Goal: Transaction & Acquisition: Purchase product/service

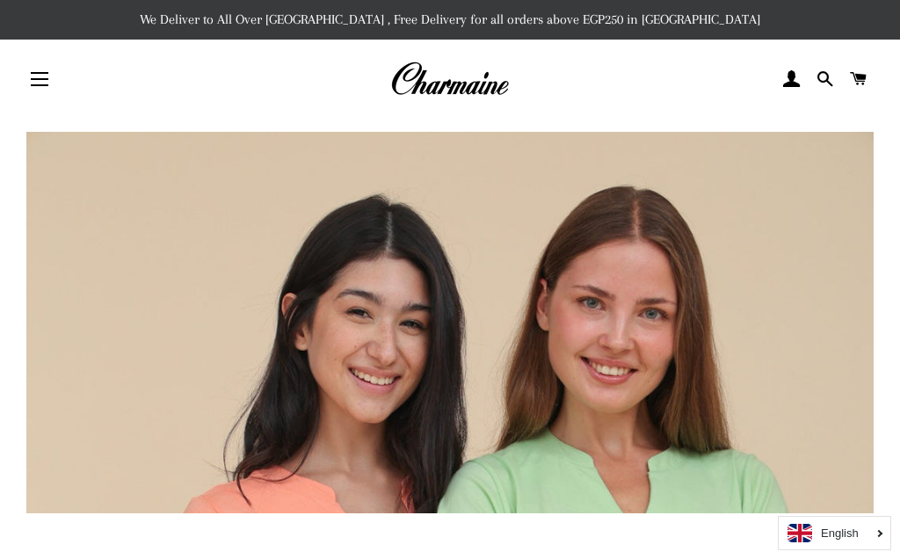
click at [47, 87] on button "Site navigation" at bounding box center [40, 79] width 44 height 44
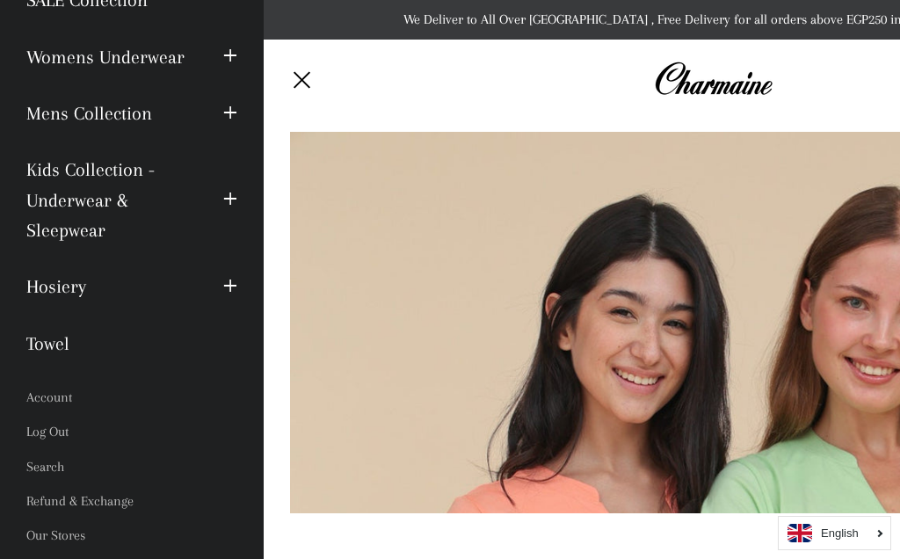
scroll to position [237, 0]
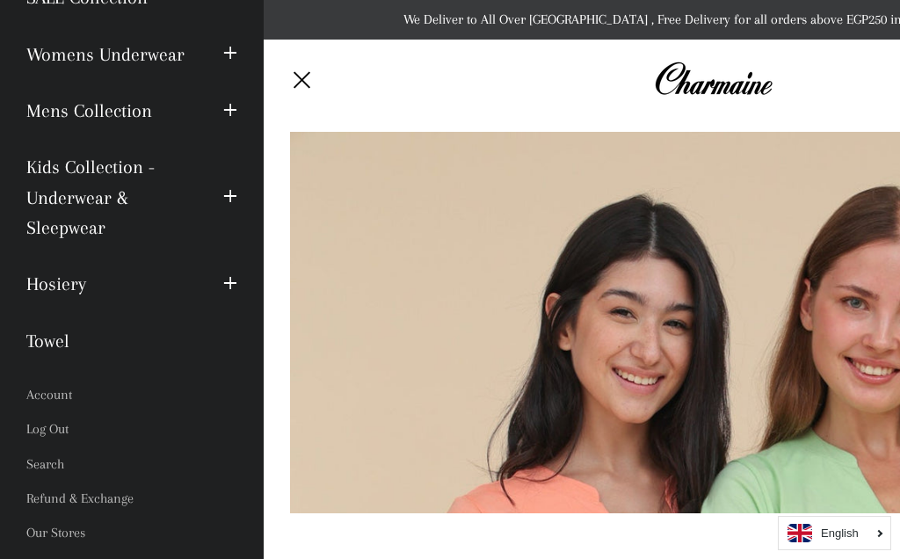
click at [67, 383] on link "Account" at bounding box center [131, 395] width 237 height 34
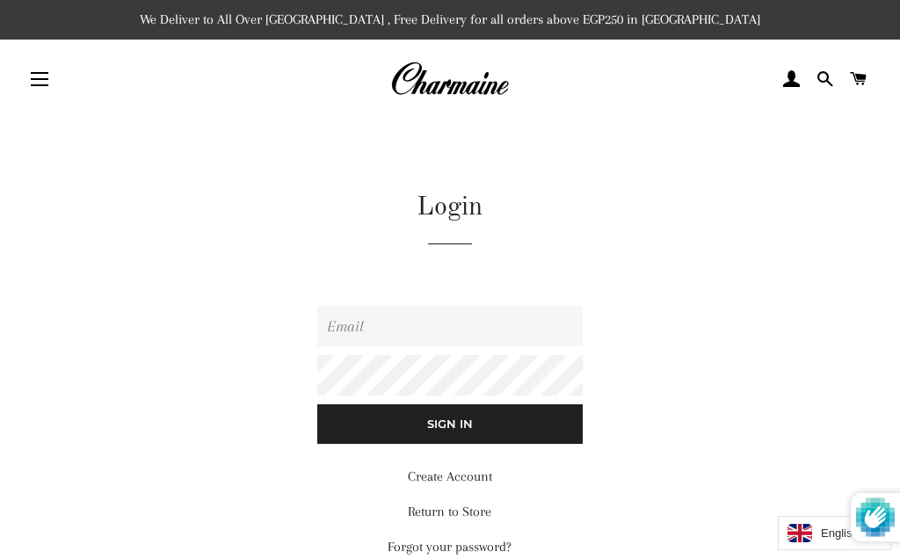
click at [492, 325] on input "Email" at bounding box center [449, 326] width 265 height 40
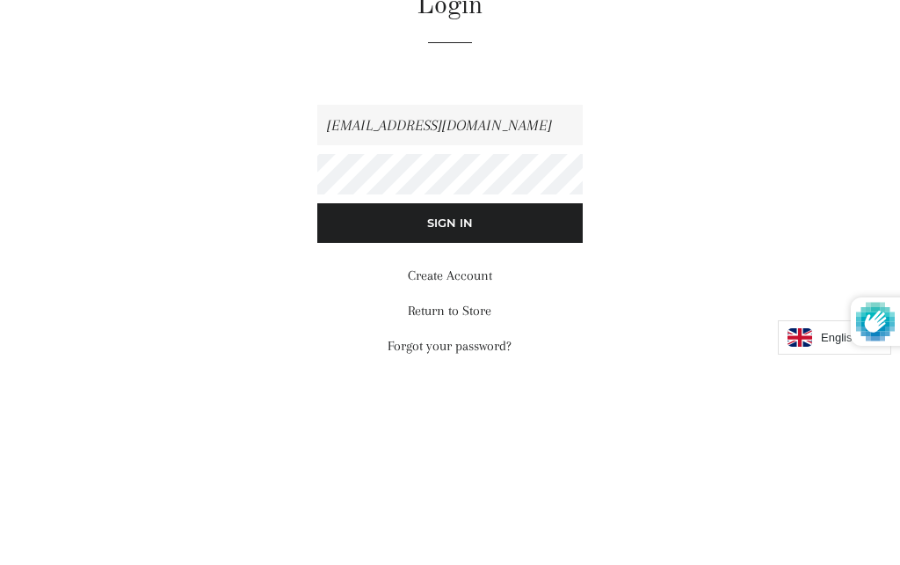
type input "marwabalboul@ymail.com"
click at [449, 405] on input "Sign In" at bounding box center [449, 424] width 265 height 39
click at [532, 405] on input "Sign In" at bounding box center [449, 424] width 265 height 39
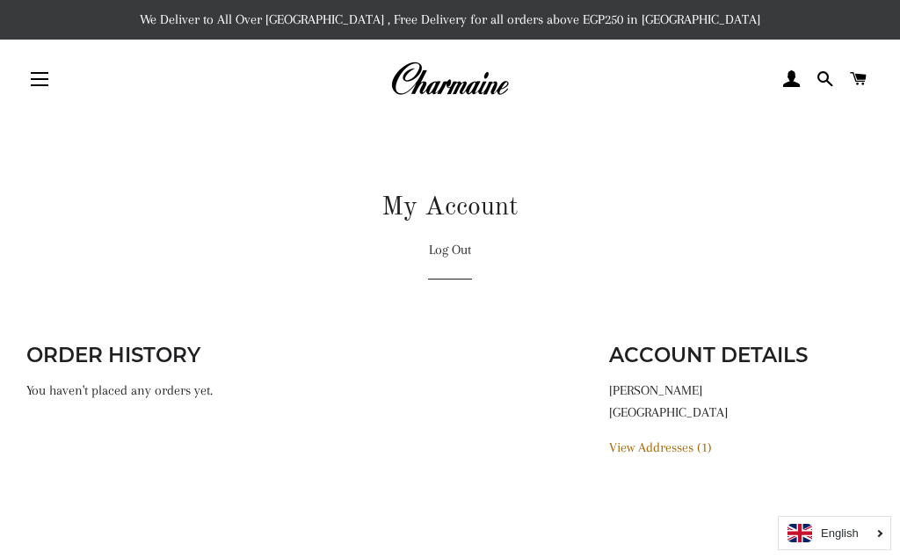
click at [40, 90] on button "Site navigation" at bounding box center [40, 79] width 44 height 44
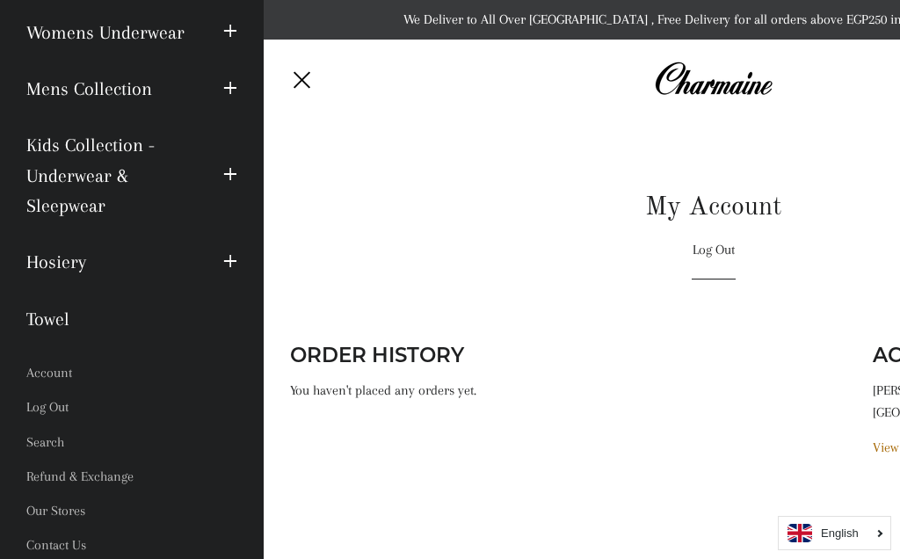
scroll to position [258, 0]
click at [121, 475] on link "Refund & Exchange" at bounding box center [131, 478] width 237 height 34
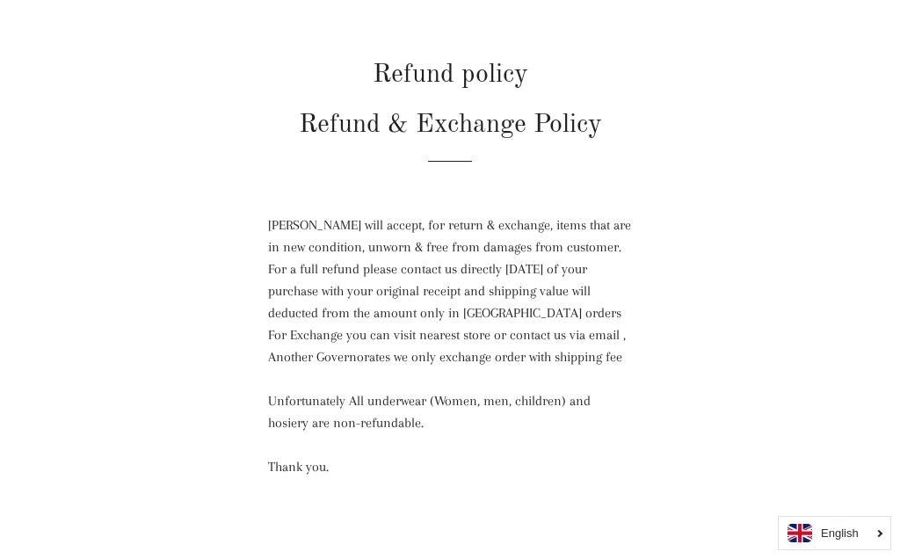
scroll to position [120, 0]
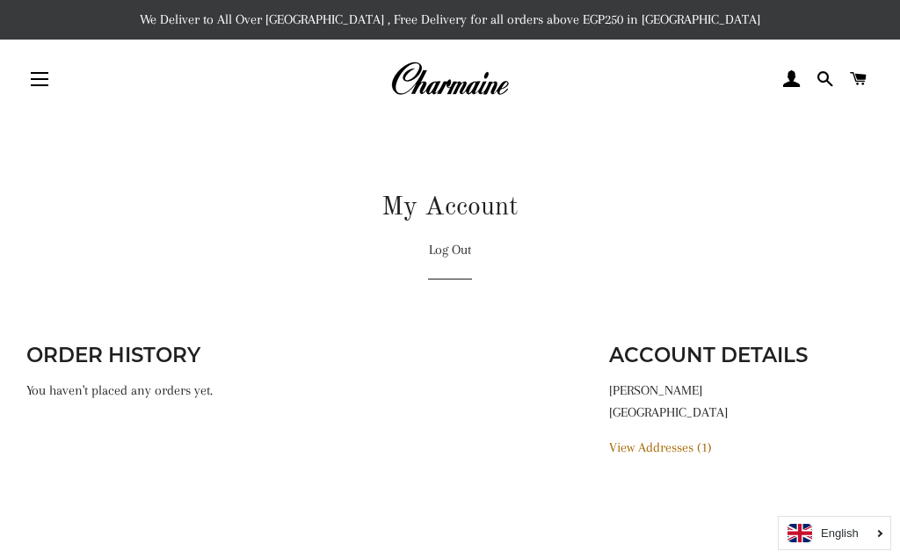
click at [58, 77] on button "Site navigation" at bounding box center [40, 79] width 44 height 44
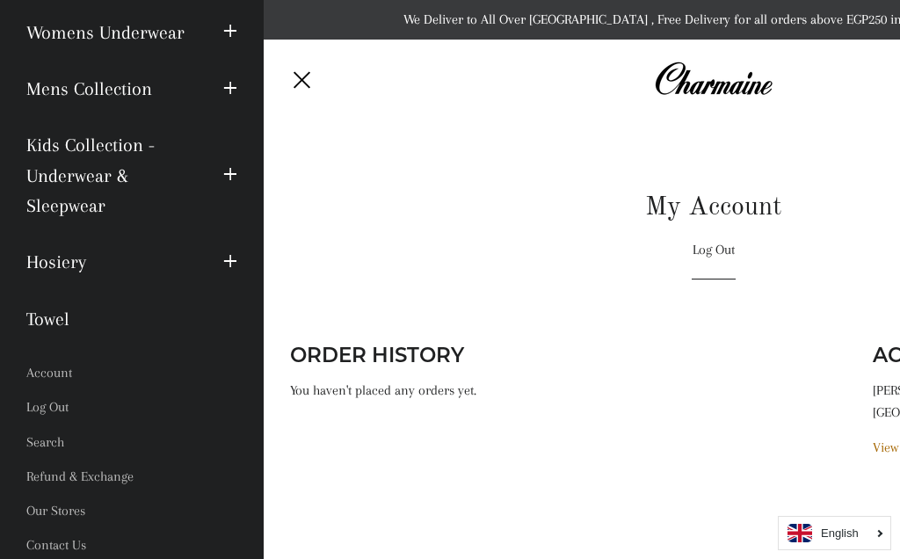
scroll to position [258, 0]
click at [70, 508] on link "Our Stores" at bounding box center [131, 512] width 237 height 34
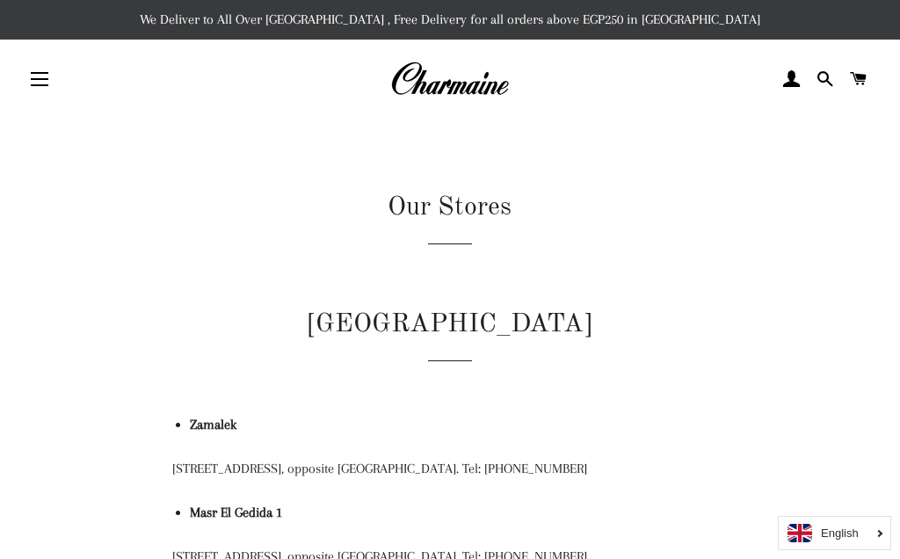
click at [53, 85] on button "Site navigation" at bounding box center [40, 79] width 44 height 44
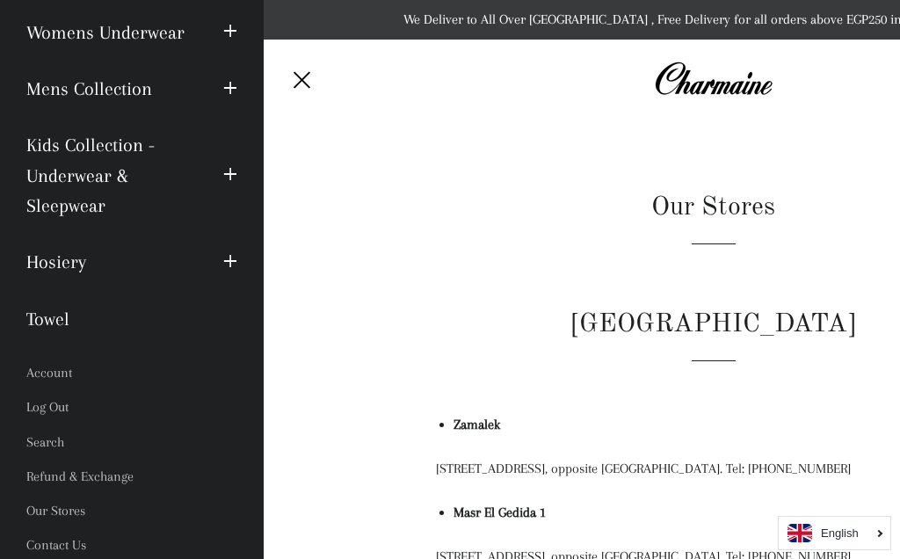
scroll to position [258, 0]
click at [120, 478] on link "Refund & Exchange" at bounding box center [131, 478] width 237 height 34
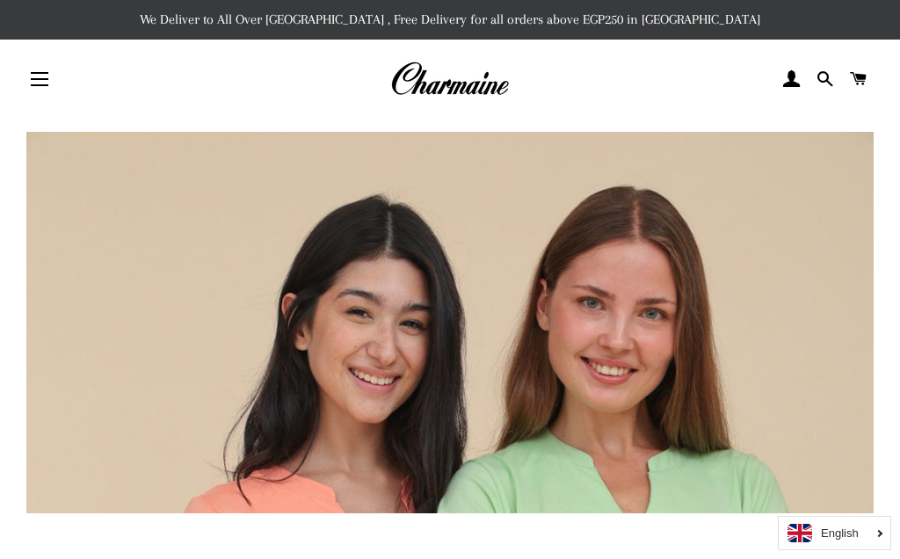
click at [38, 84] on button "Site navigation" at bounding box center [40, 79] width 44 height 44
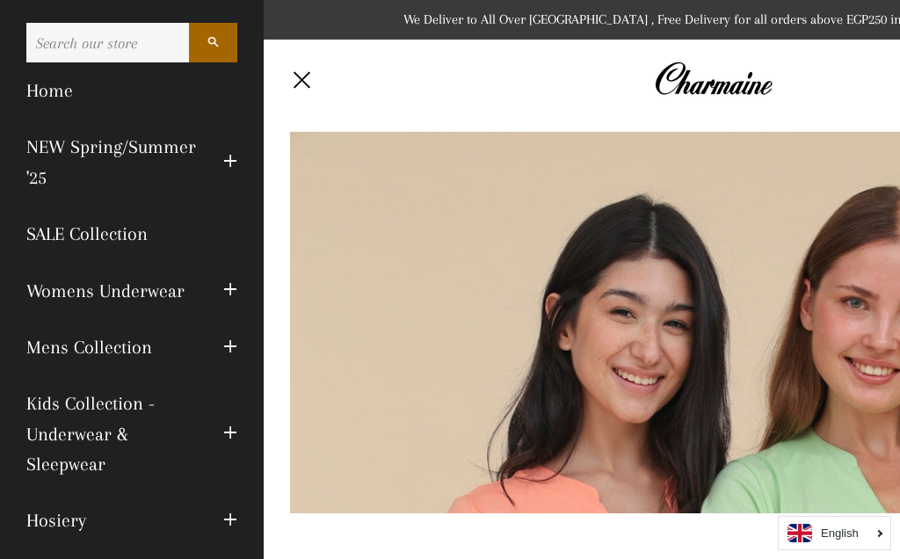
click at [145, 235] on link "SALE Collection" at bounding box center [131, 234] width 237 height 56
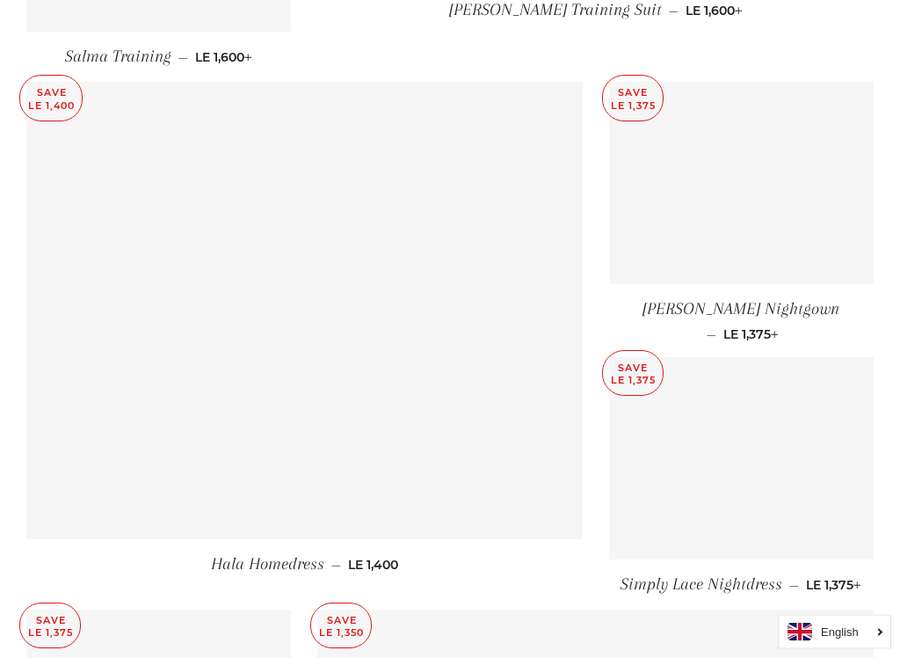
scroll to position [1741, 0]
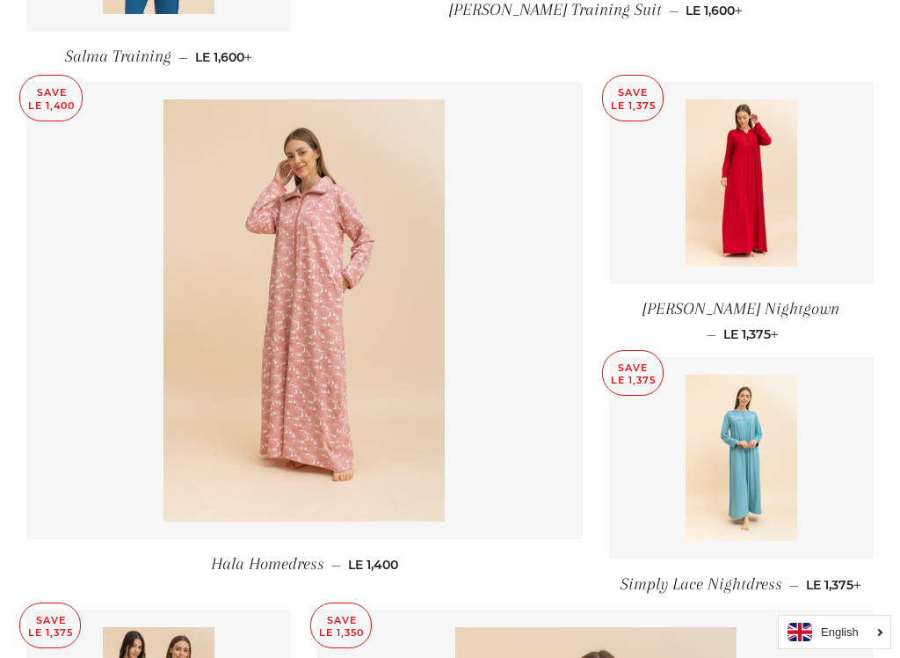
click at [379, 357] on img at bounding box center [304, 310] width 281 height 422
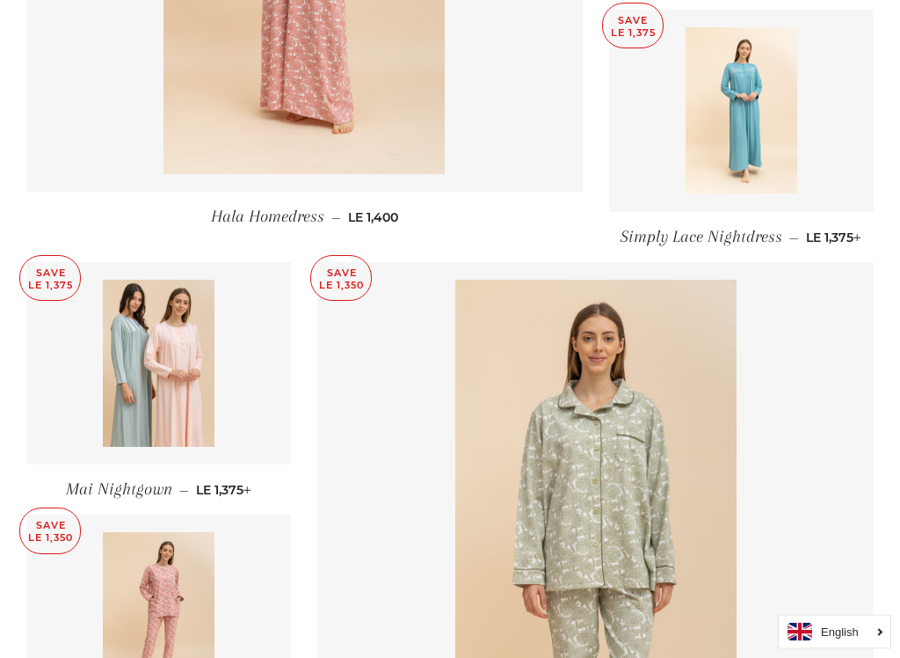
scroll to position [2075, 0]
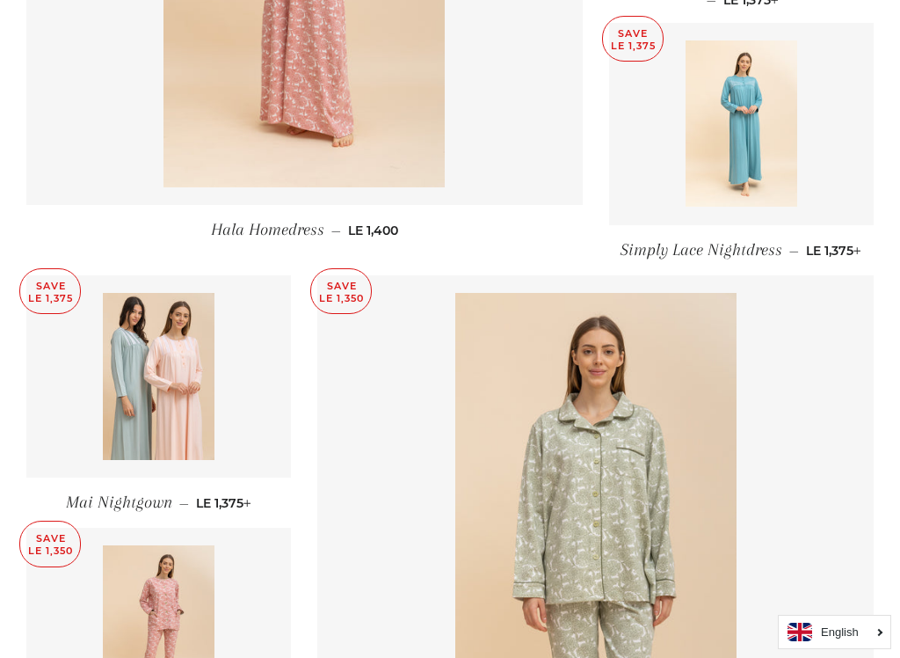
click at [176, 378] on img at bounding box center [159, 376] width 112 height 167
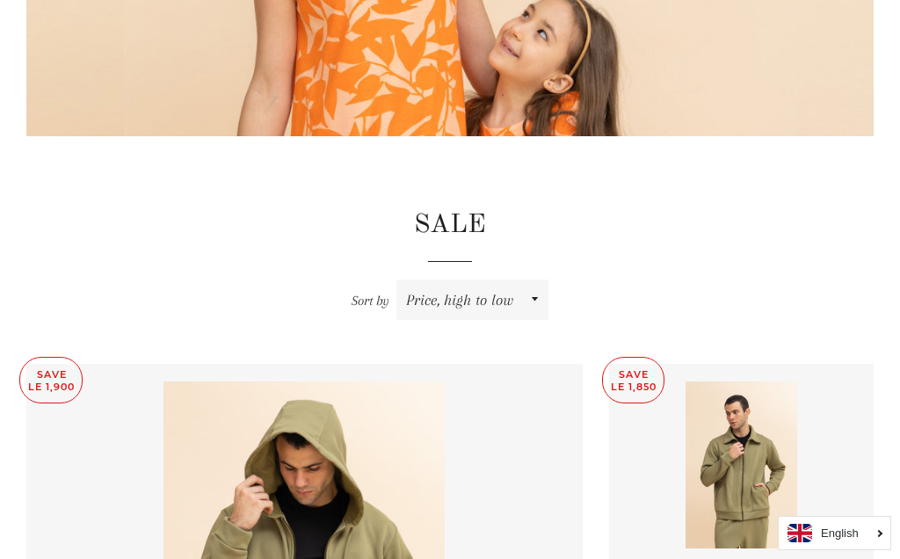
scroll to position [0, 0]
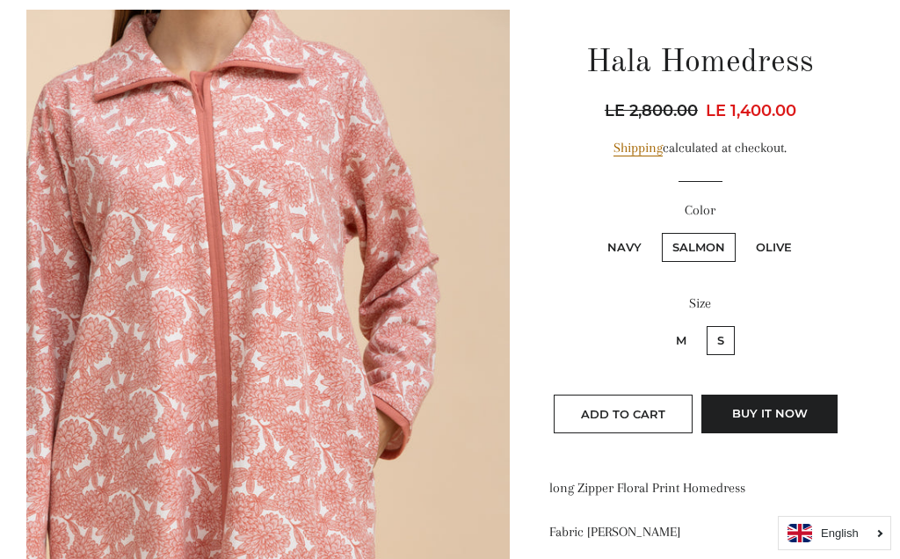
scroll to position [176, 0]
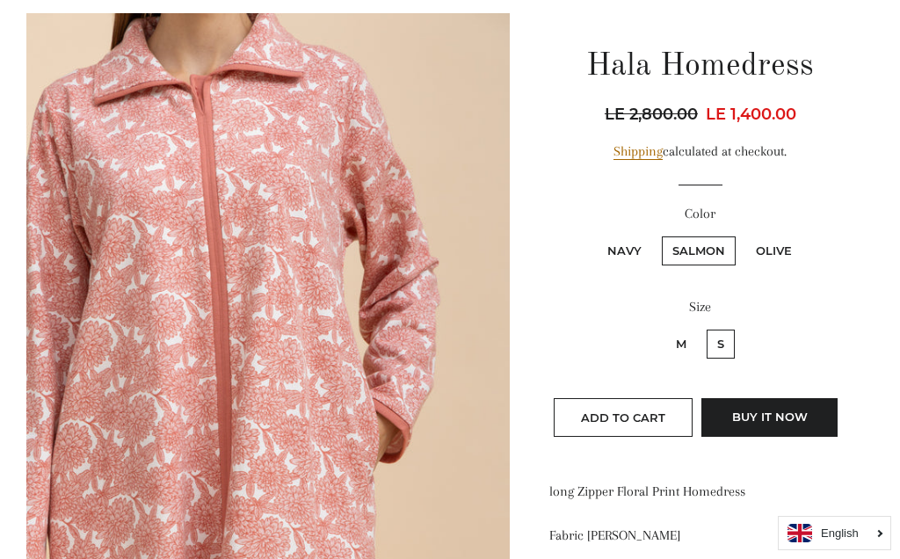
click at [636, 249] on label "Navy" at bounding box center [624, 251] width 55 height 29
click at [595, 235] on input "Navy" at bounding box center [594, 234] width 1 height 1
radio input "true"
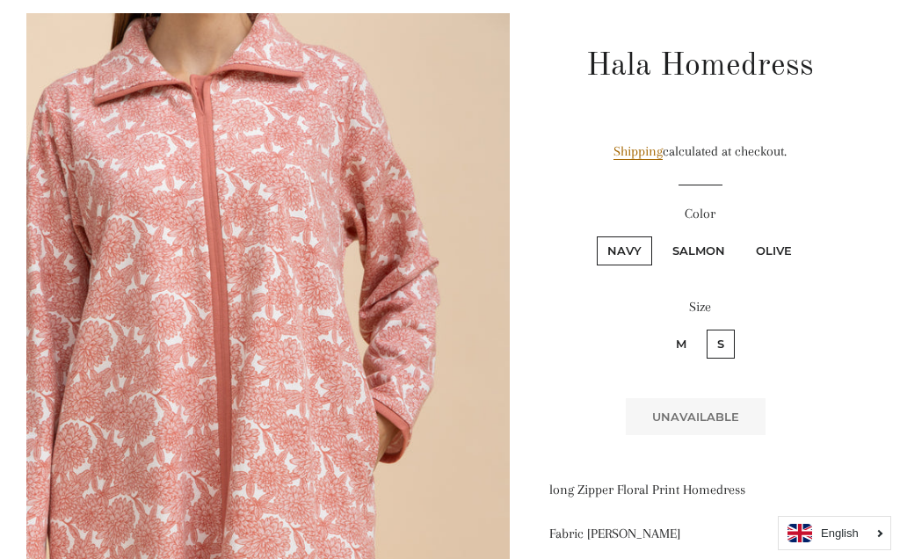
click at [789, 244] on label "Olive" at bounding box center [774, 251] width 57 height 29
click at [744, 235] on input "Olive" at bounding box center [743, 234] width 1 height 1
radio input "true"
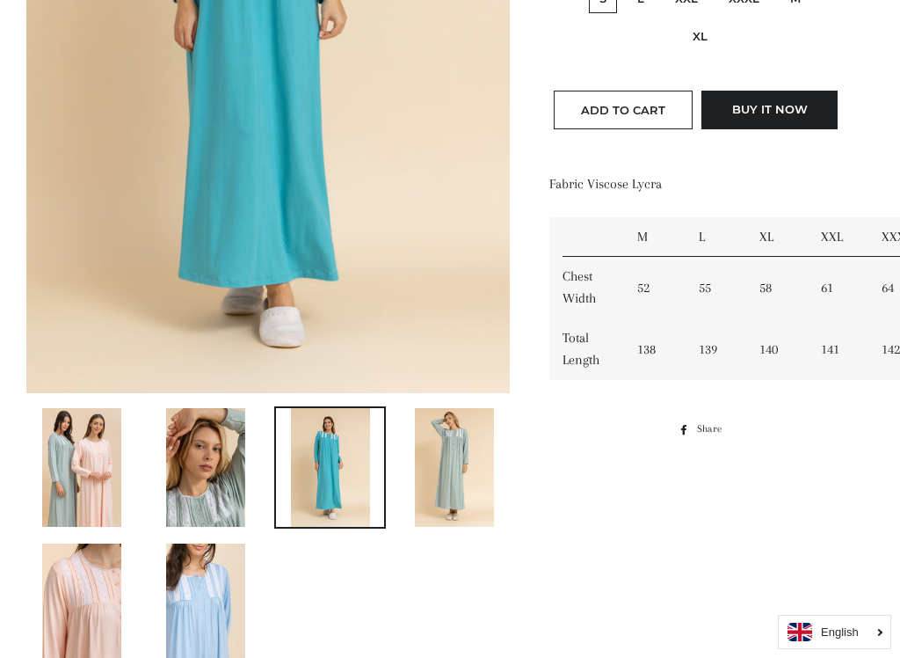
scroll to position [541, 0]
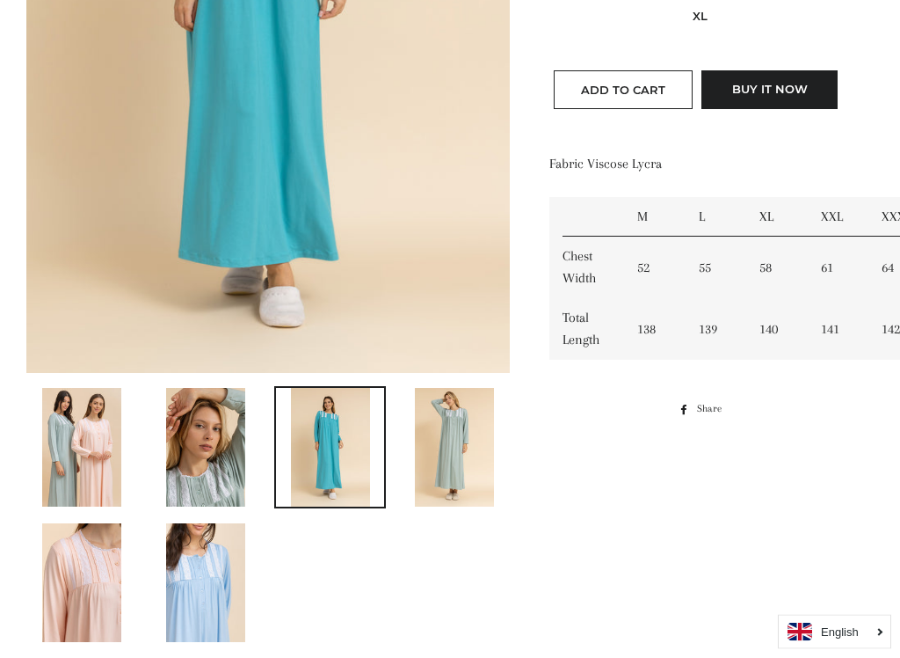
click at [95, 558] on img at bounding box center [81, 583] width 79 height 119
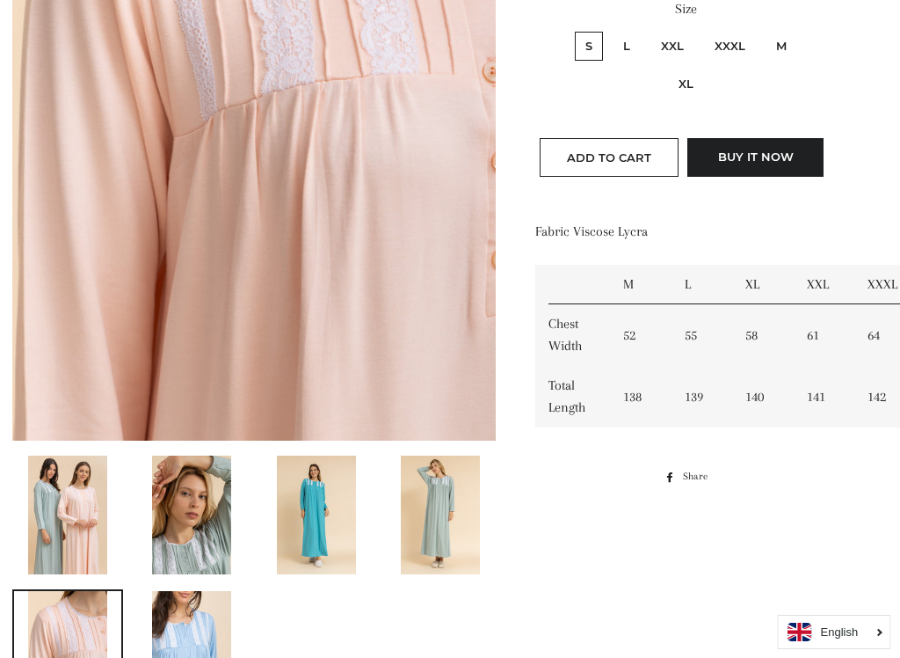
scroll to position [489, 13]
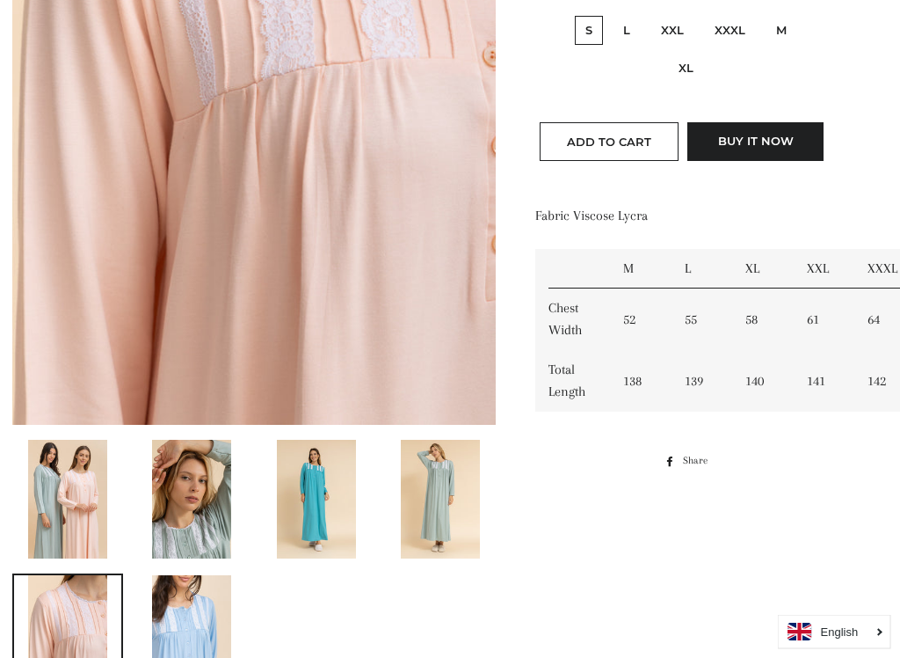
click at [326, 497] on img at bounding box center [317, 500] width 79 height 119
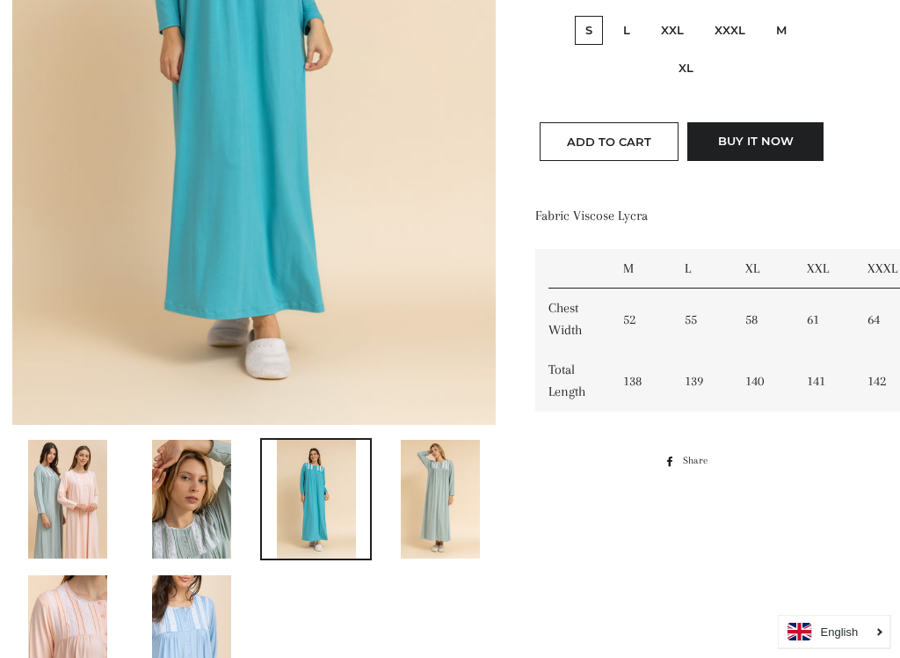
scroll to position [490, 14]
click at [450, 491] on img at bounding box center [440, 499] width 79 height 119
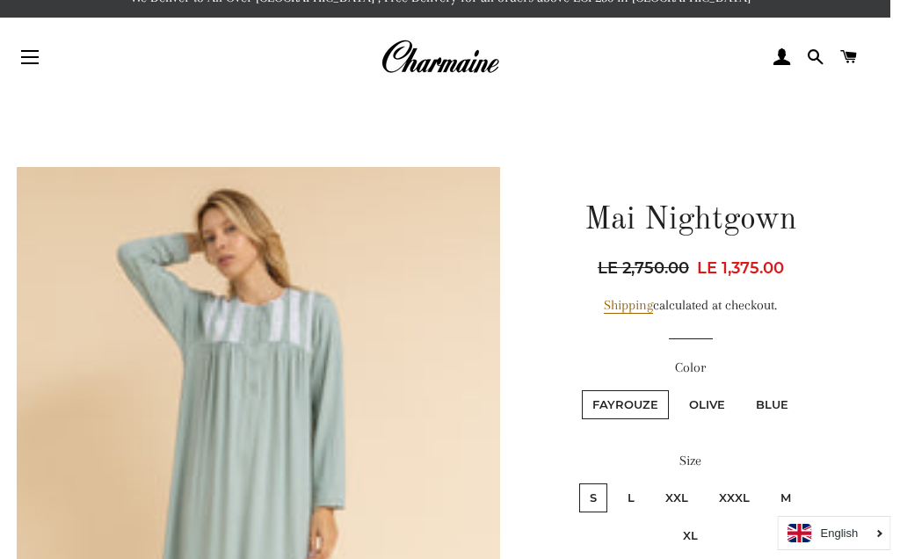
scroll to position [0, 9]
